Goal: Task Accomplishment & Management: Manage account settings

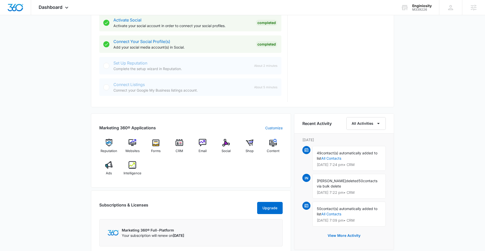
scroll to position [295, 0]
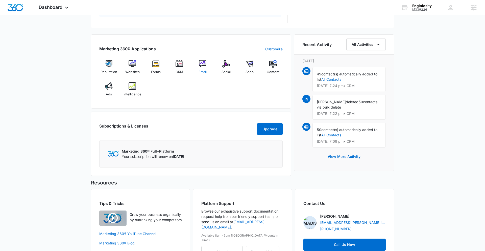
drag, startPoint x: 210, startPoint y: 86, endPoint x: 205, endPoint y: 73, distance: 14.5
click at [210, 86] on div "Reputation Websites Forms CRM Email Social Shop Content Ads Intelligence" at bounding box center [190, 80] width 183 height 40
drag, startPoint x: 129, startPoint y: 62, endPoint x: 121, endPoint y: 64, distance: 9.0
click at [129, 62] on img at bounding box center [133, 64] width 8 height 8
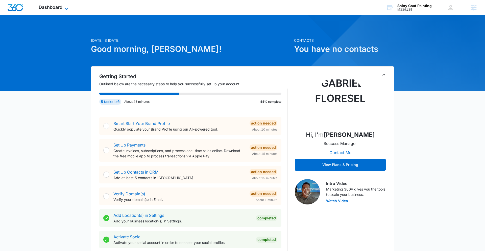
click at [45, 6] on span "Dashboard" at bounding box center [51, 7] width 24 height 5
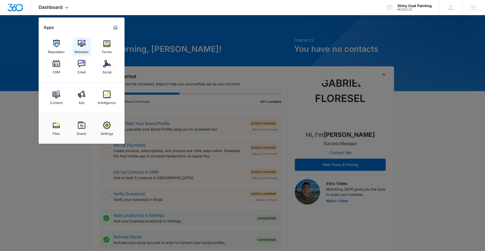
click at [80, 45] on img at bounding box center [82, 44] width 8 height 8
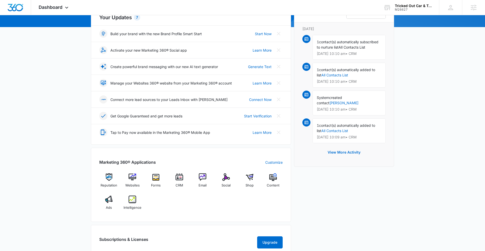
scroll to position [66, 0]
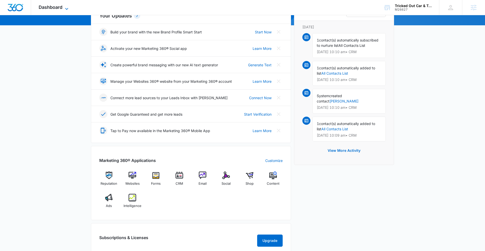
click at [64, 7] on icon at bounding box center [67, 9] width 6 height 6
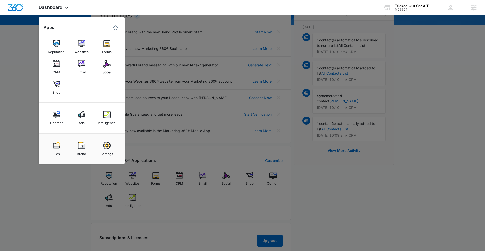
click at [82, 145] on img at bounding box center [82, 146] width 8 height 8
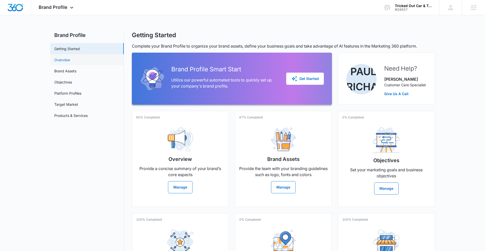
click at [70, 61] on link "Overview" at bounding box center [62, 59] width 16 height 5
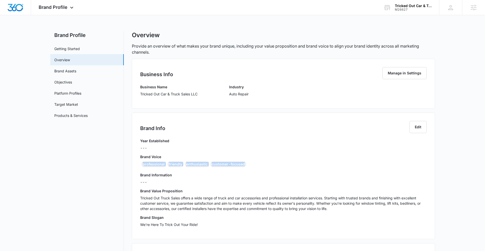
drag, startPoint x: 156, startPoint y: 165, endPoint x: 243, endPoint y: 166, distance: 86.9
click at [243, 166] on div "professional friendly enthusiastic customer-focused" at bounding box center [283, 165] width 287 height 8
copy div "professional friendly enthusiastic customer-focused"
click at [73, 10] on icon at bounding box center [72, 9] width 6 height 6
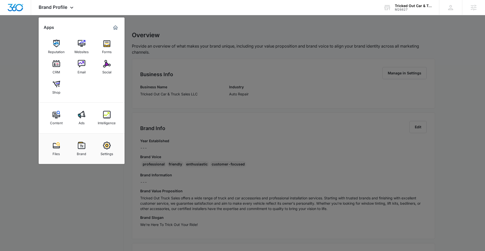
click at [17, 33] on div at bounding box center [242, 125] width 485 height 251
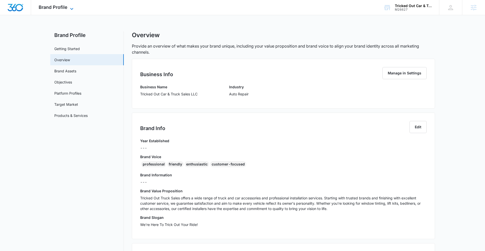
click at [67, 6] on span "Brand Profile" at bounding box center [53, 7] width 29 height 5
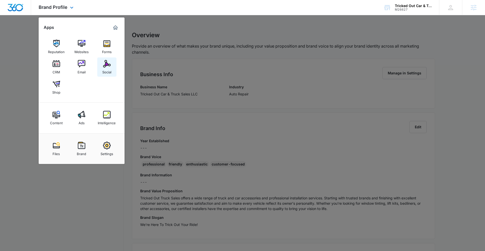
click at [105, 64] on img at bounding box center [107, 64] width 8 height 8
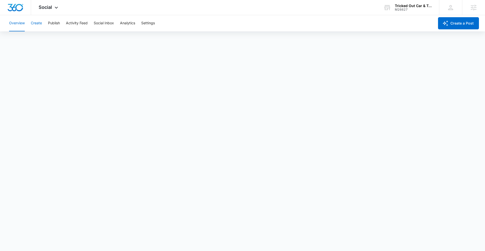
click at [37, 24] on button "Create" at bounding box center [36, 23] width 11 height 16
